Goal: Navigation & Orientation: Find specific page/section

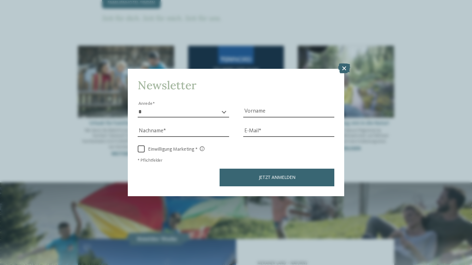
click at [342, 67] on icon at bounding box center [344, 69] width 12 height 10
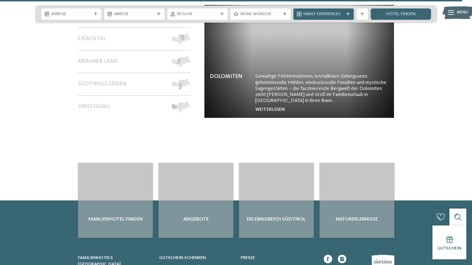
scroll to position [2578, 0]
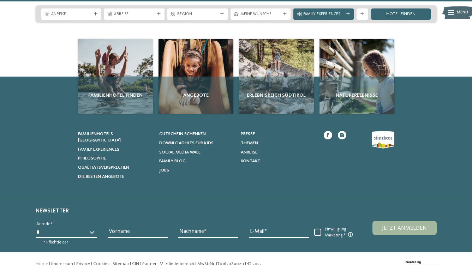
drag, startPoint x: 69, startPoint y: 241, endPoint x: 105, endPoint y: 242, distance: 36.4
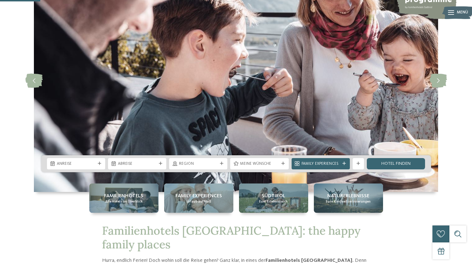
scroll to position [0, 0]
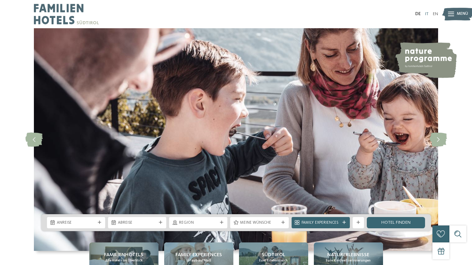
click at [427, 12] on link "IT" at bounding box center [427, 14] width 4 height 5
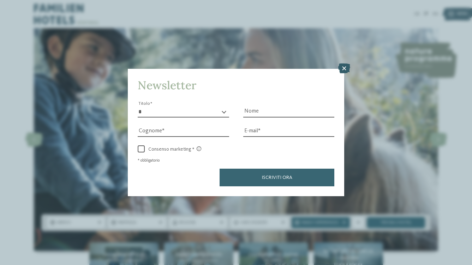
click at [345, 69] on icon at bounding box center [344, 69] width 12 height 10
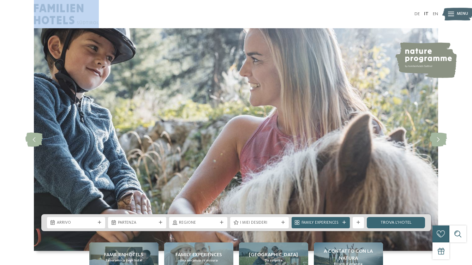
drag, startPoint x: 111, startPoint y: 23, endPoint x: 36, endPoint y: 8, distance: 76.0
click at [36, 8] on div at bounding box center [135, 14] width 202 height 28
copy link
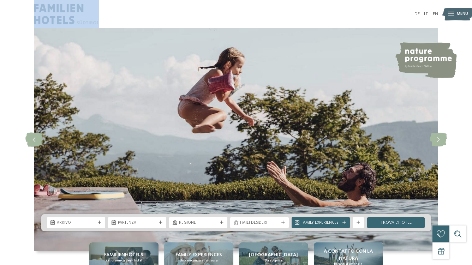
click at [444, 15] on img at bounding box center [458, 14] width 31 height 16
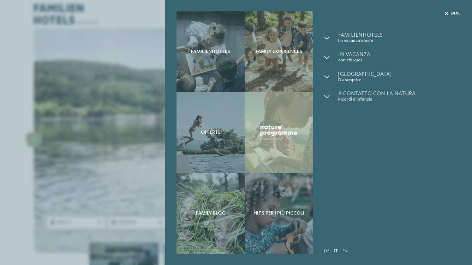
click at [447, 11] on div at bounding box center [447, 13] width 4 height 5
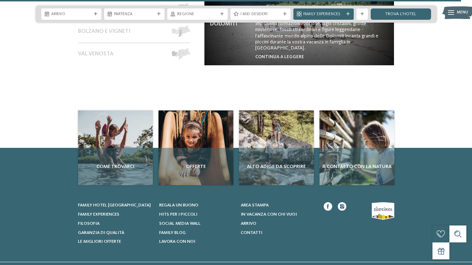
scroll to position [2526, 0]
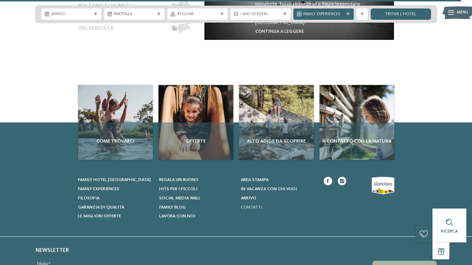
click at [249, 205] on span "Contatti" at bounding box center [252, 207] width 22 height 5
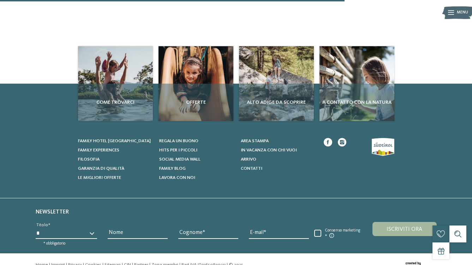
scroll to position [184, 0]
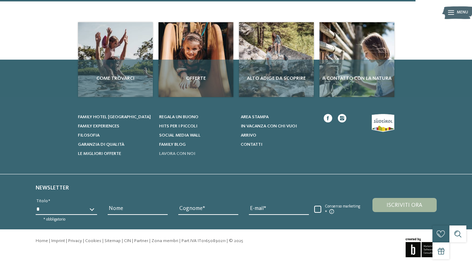
click at [185, 155] on span "Lavora con noi" at bounding box center [177, 154] width 36 height 5
click at [166, 124] on span "Hits per i piccoli" at bounding box center [178, 126] width 38 height 5
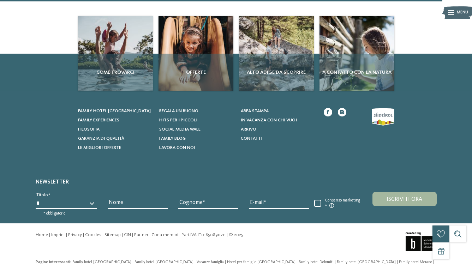
scroll to position [475, 0]
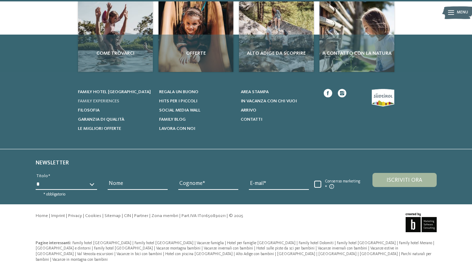
click at [116, 104] on link "Family experiences" at bounding box center [115, 101] width 75 height 6
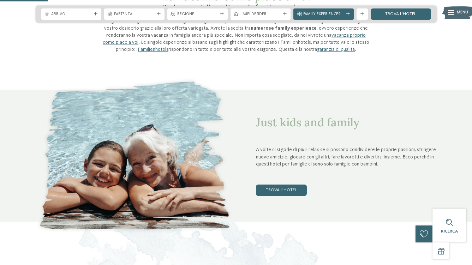
scroll to position [249, 0]
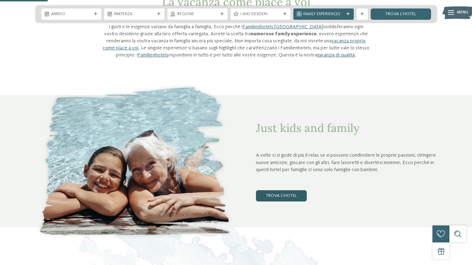
click at [276, 196] on link "trova l’hotel" at bounding box center [281, 195] width 51 height 11
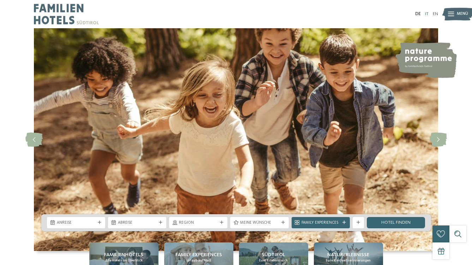
click at [427, 15] on link "IT" at bounding box center [427, 14] width 4 height 5
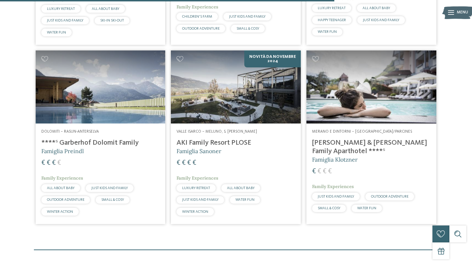
scroll to position [721, 0]
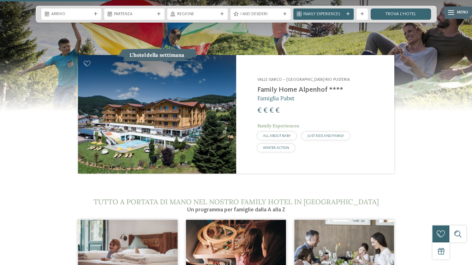
scroll to position [595, 0]
